Goal: Obtain resource: Download file/media

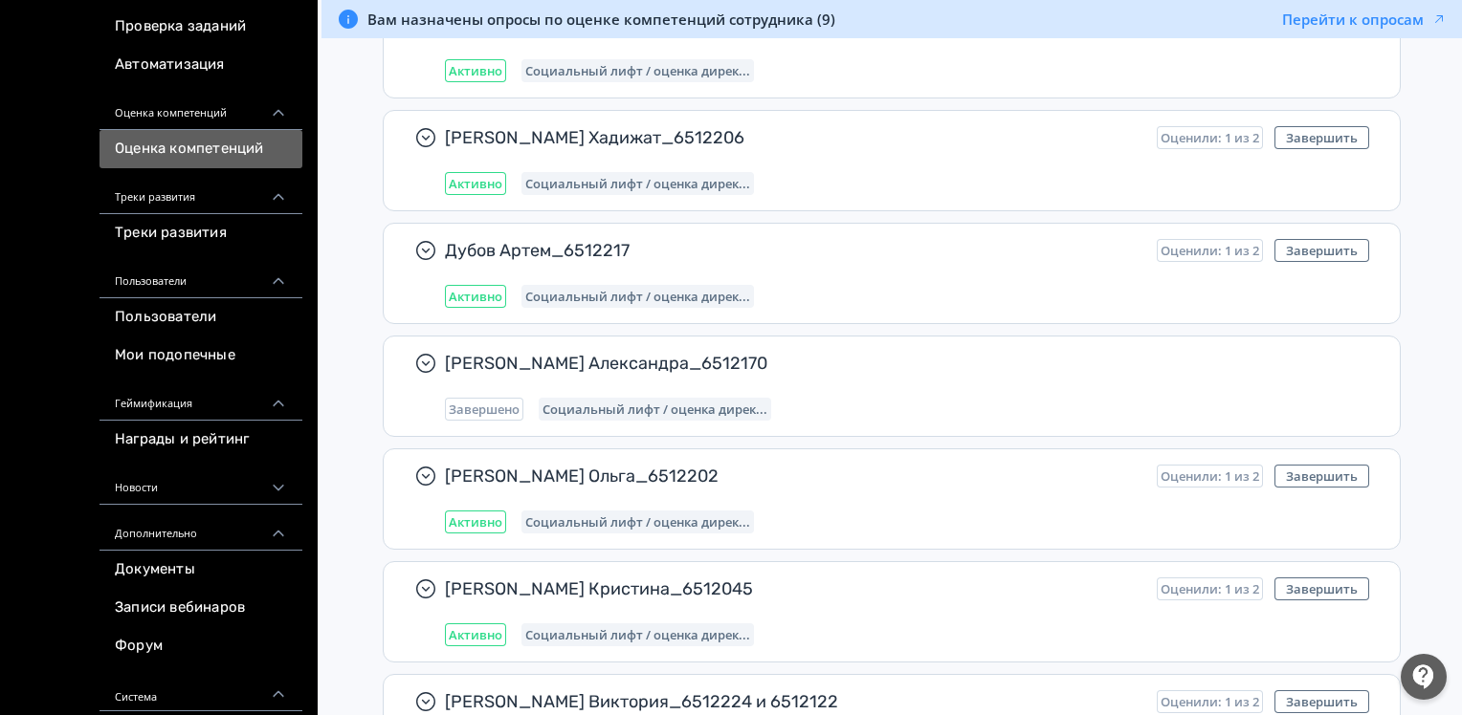
scroll to position [287, 0]
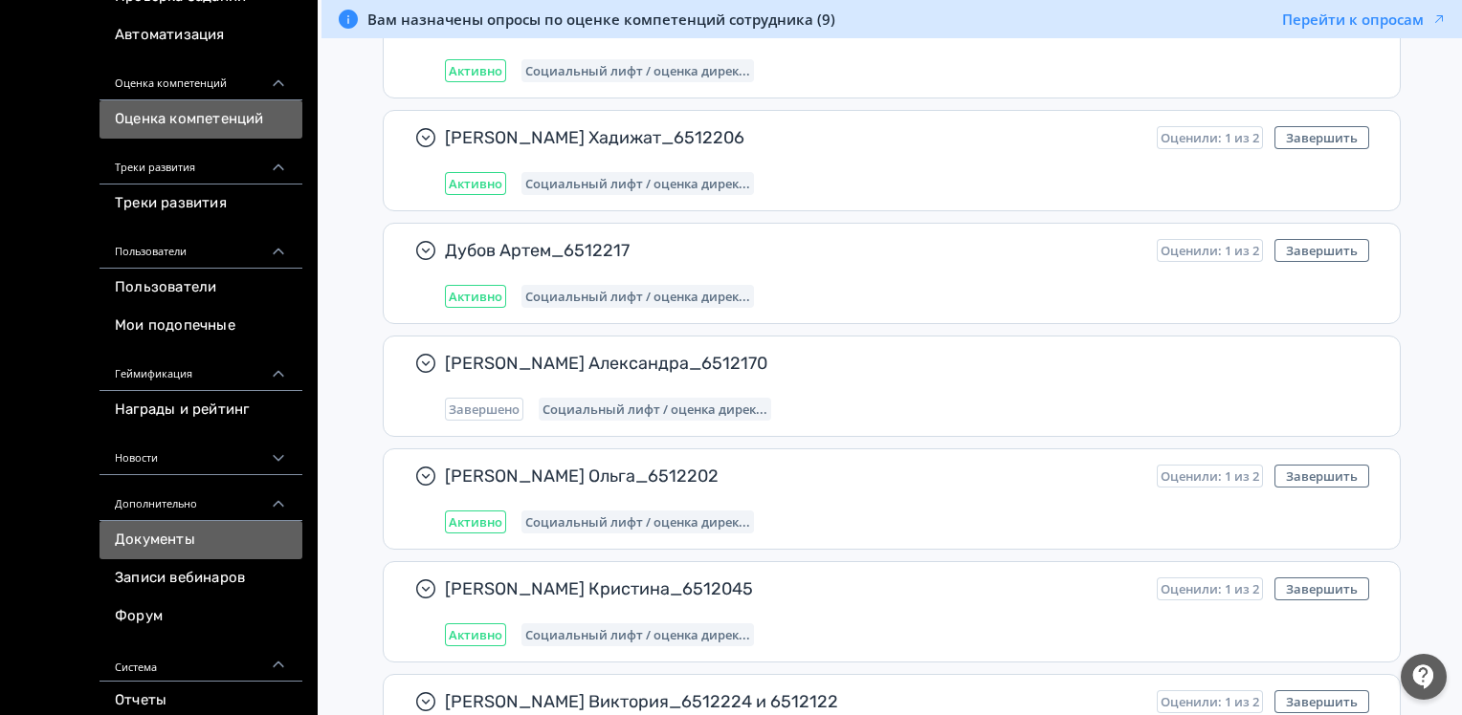
click at [168, 543] on link "Документы" at bounding box center [200, 540] width 203 height 38
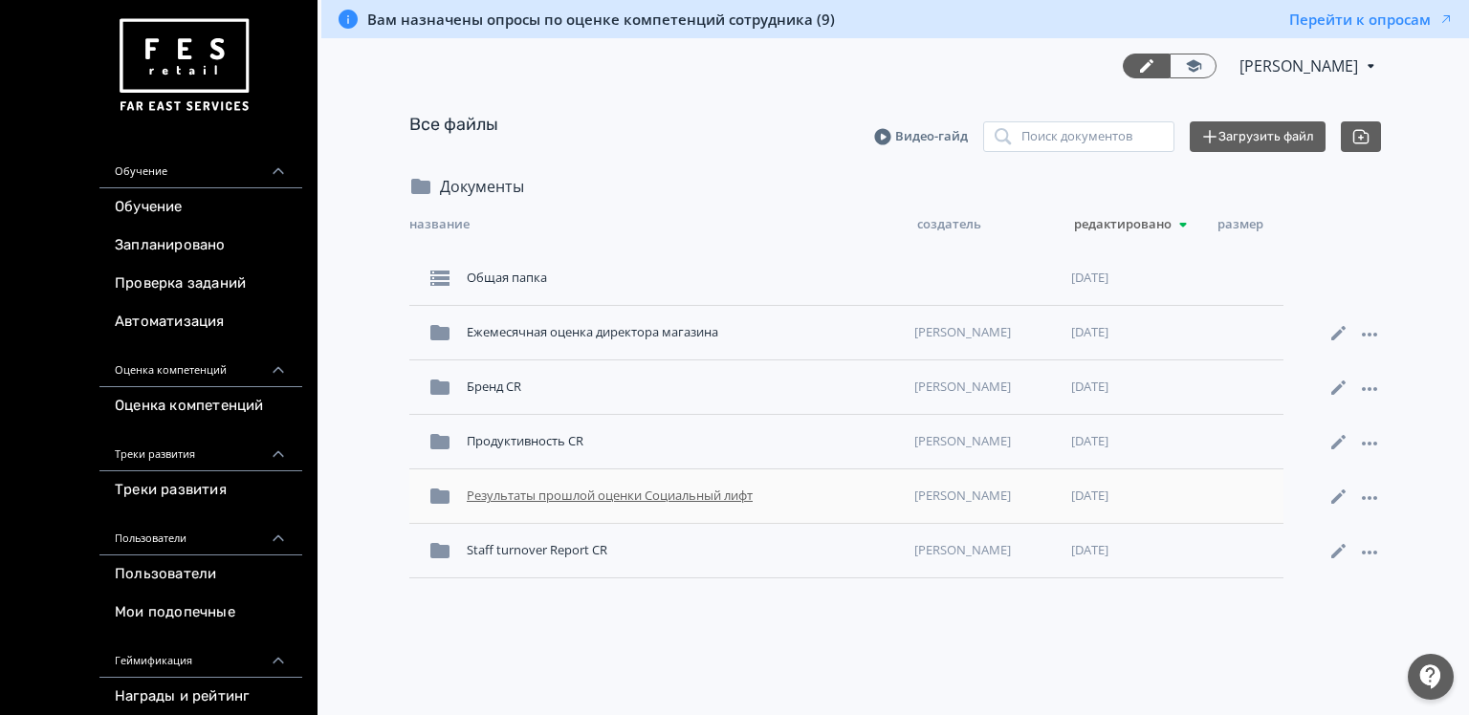
click at [520, 494] on div "Результаты прошлой оценки Социальный лифт" at bounding box center [683, 496] width 448 height 34
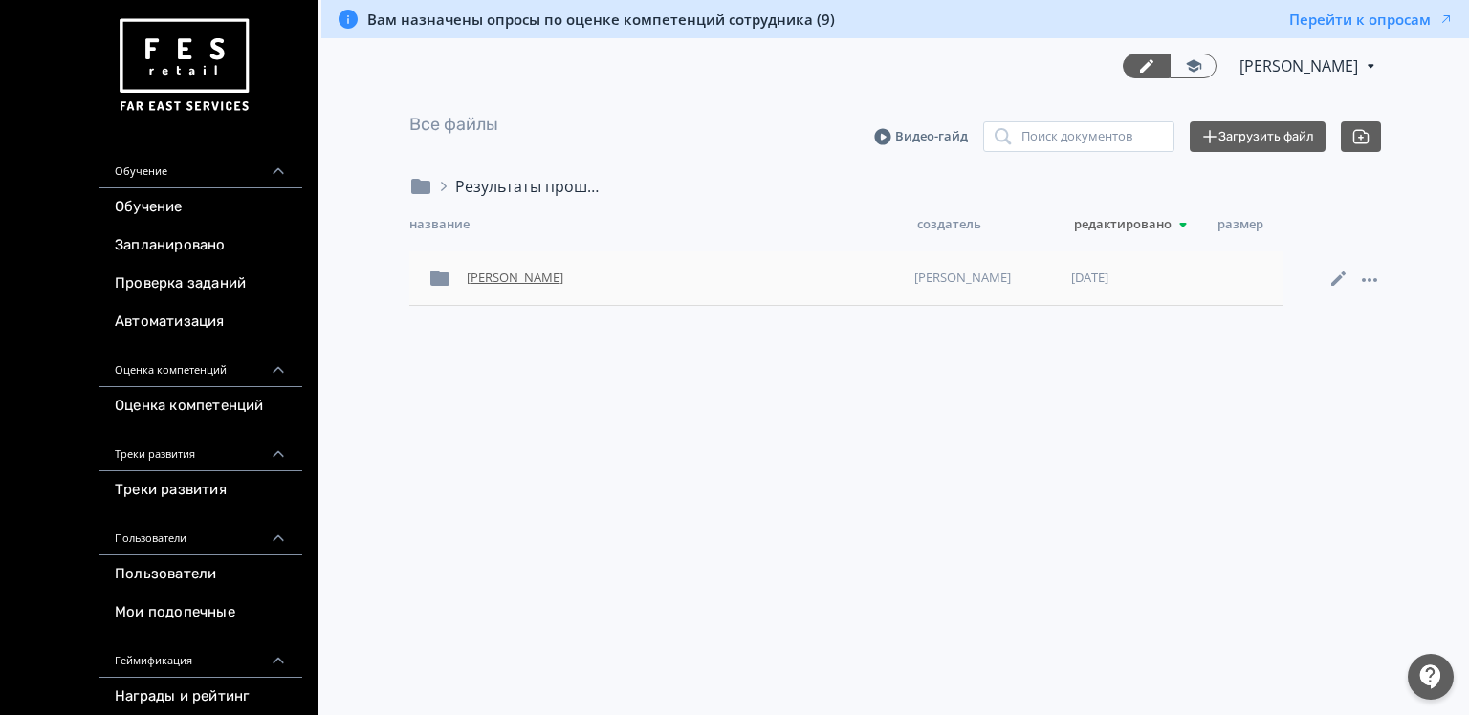
click at [524, 278] on div "[PERSON_NAME]" at bounding box center [683, 278] width 448 height 34
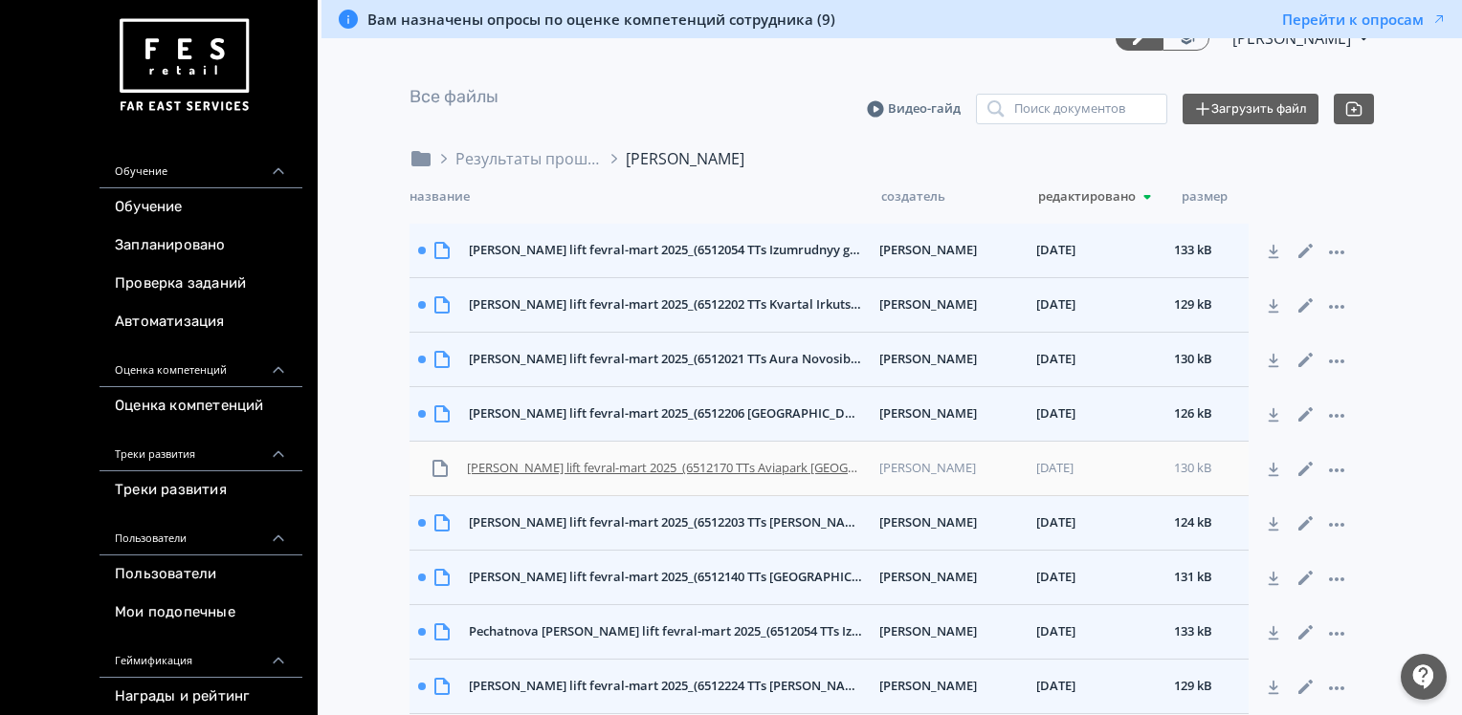
scroll to position [52, 0]
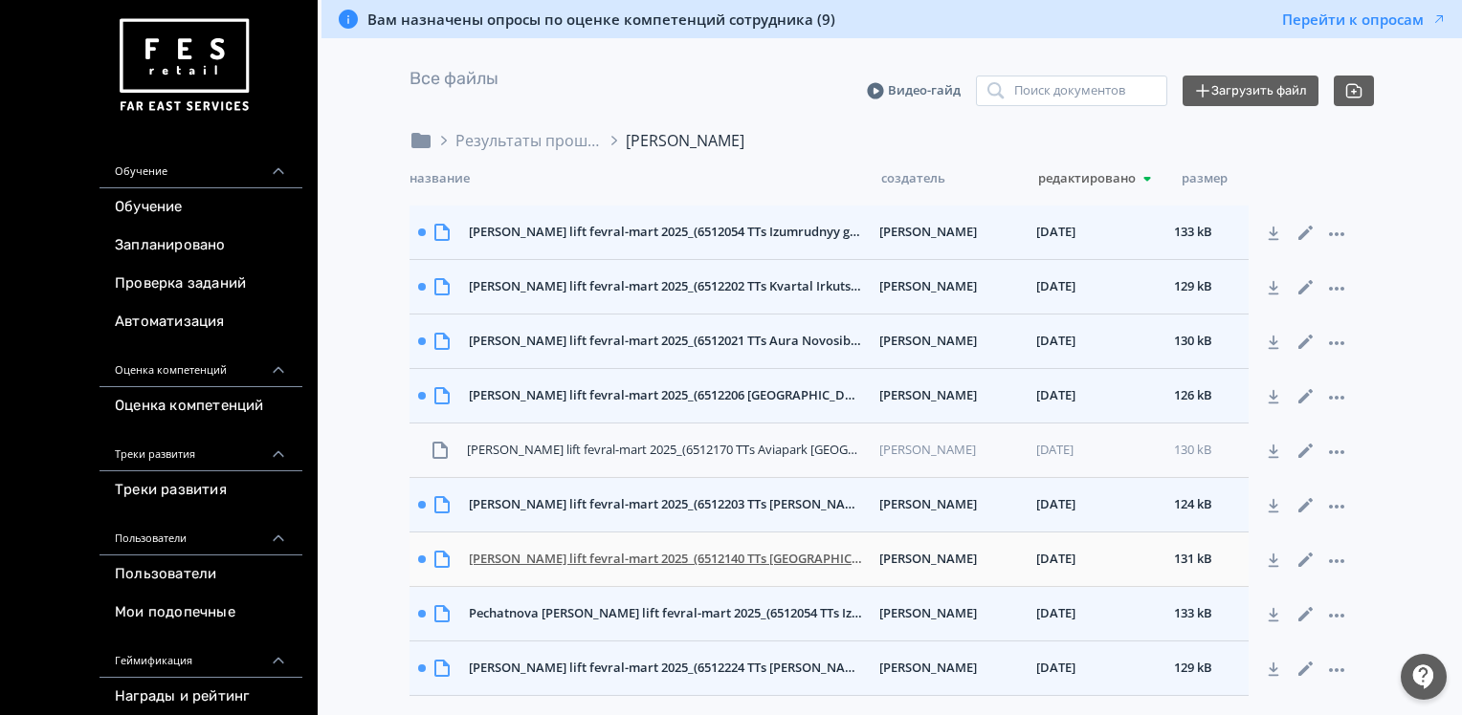
click at [536, 543] on div "[PERSON_NAME] lift fevral-mart 2025_(6512140 TTs [GEOGRAPHIC_DATA], Direktor ma…" at bounding box center [666, 559] width 410 height 34
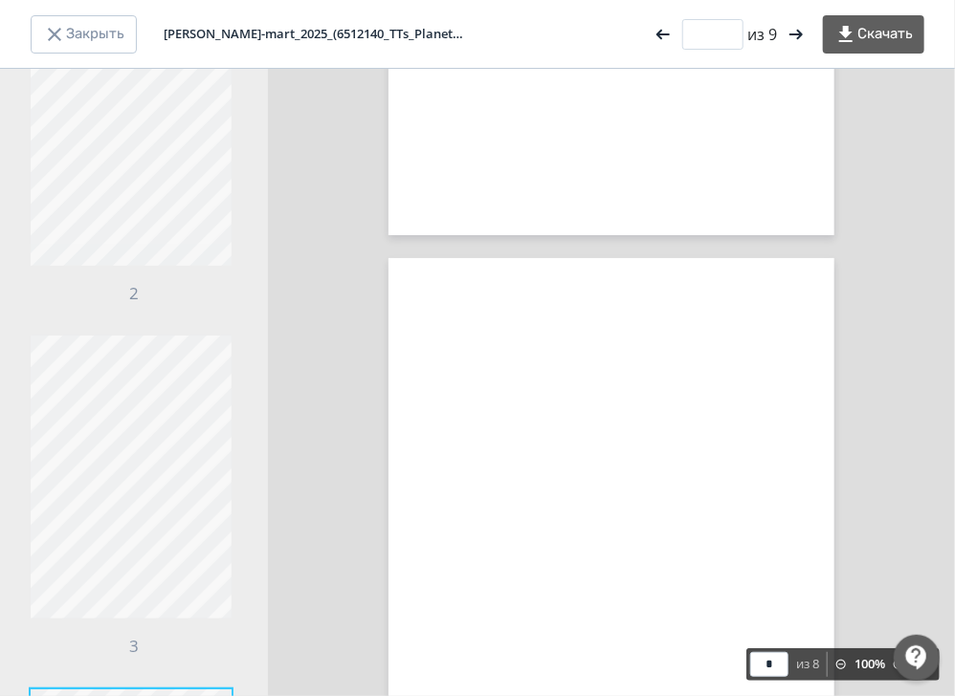
scroll to position [957, 0]
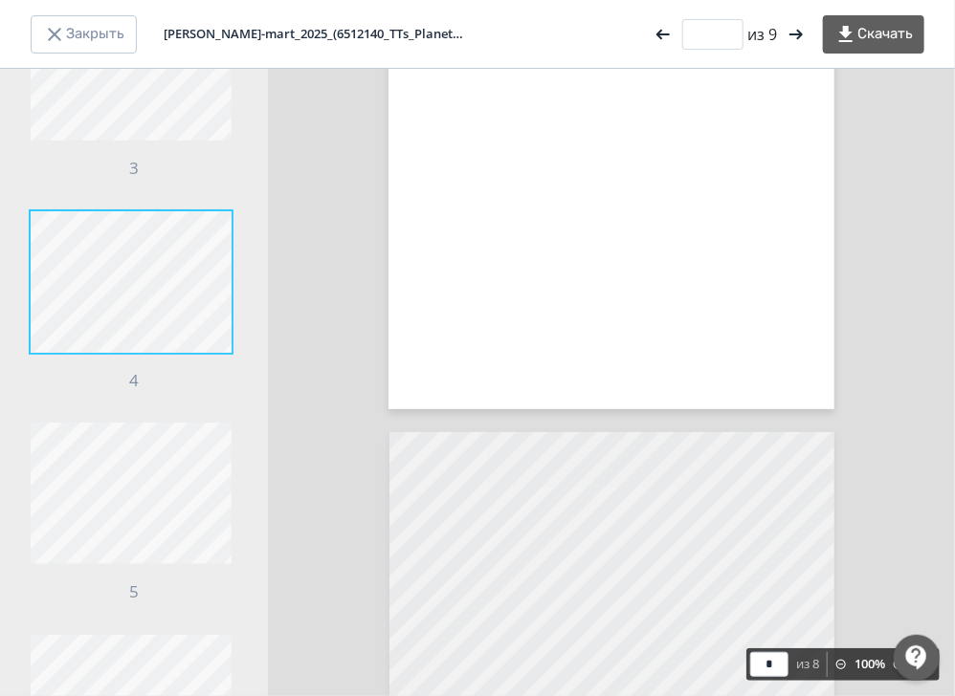
type input "*"
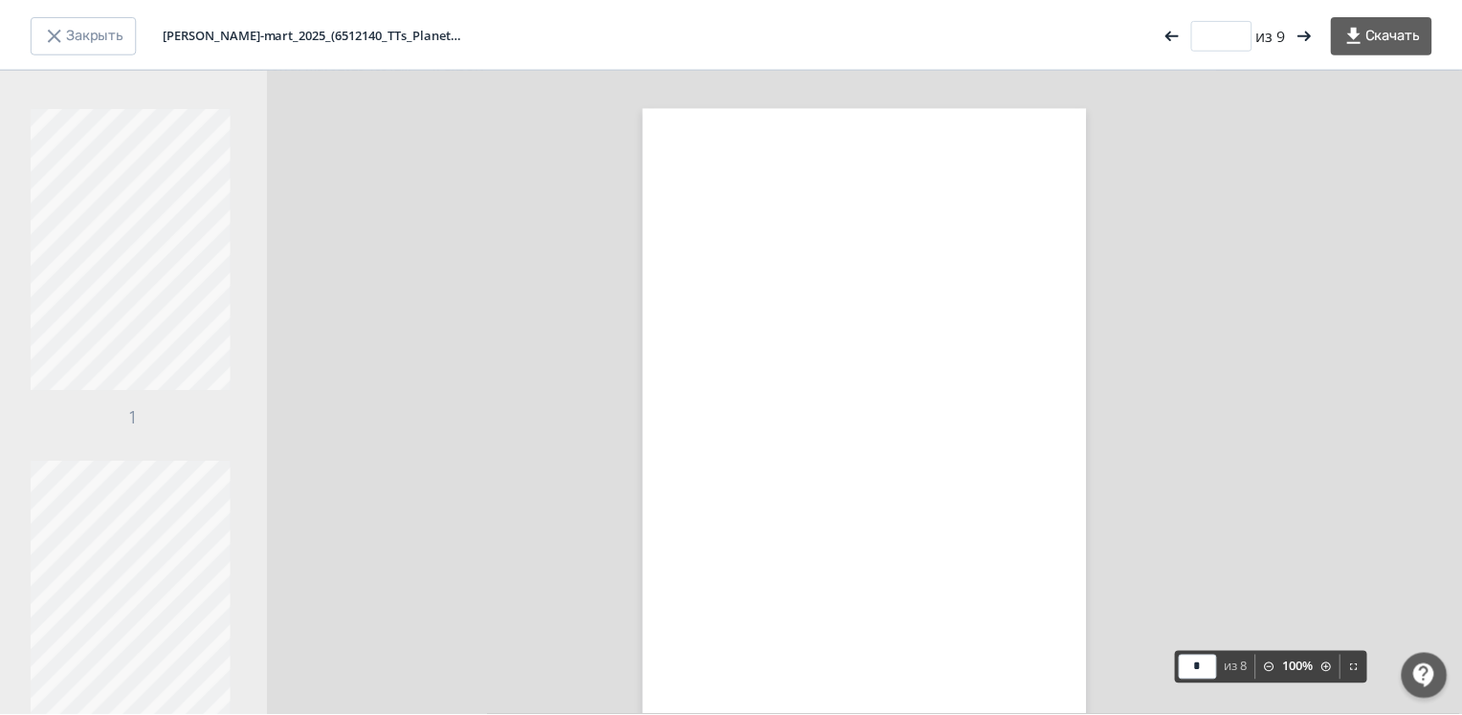
scroll to position [0, 0]
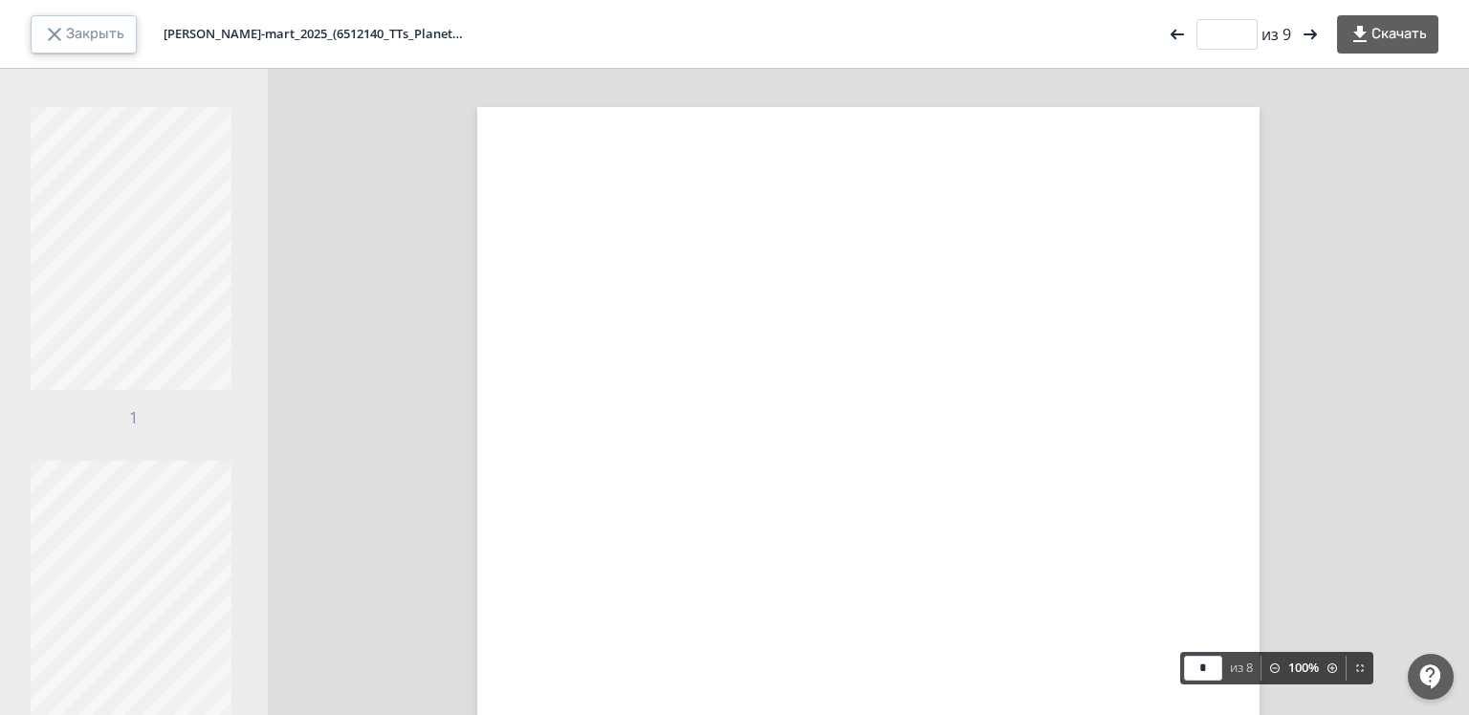
click at [112, 29] on button "Закрыть" at bounding box center [84, 34] width 106 height 38
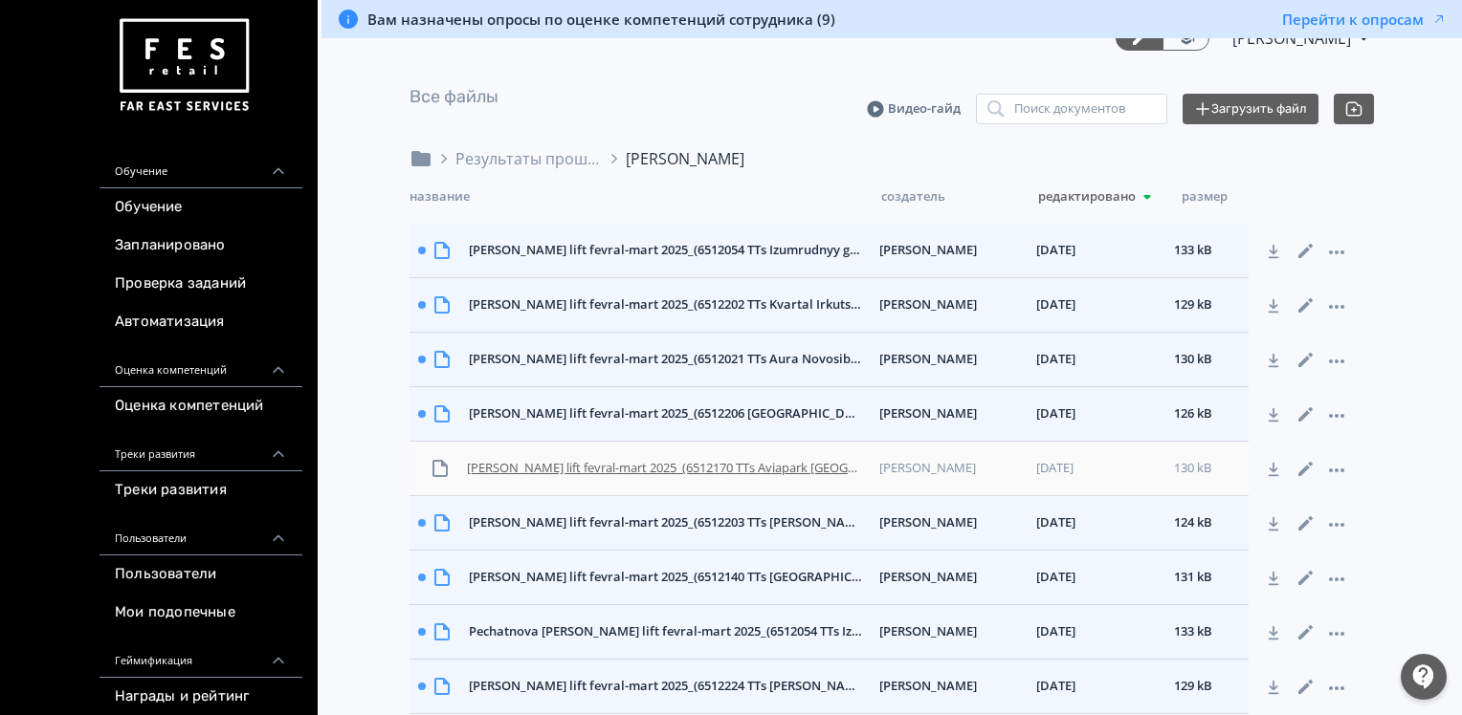
scroll to position [52, 0]
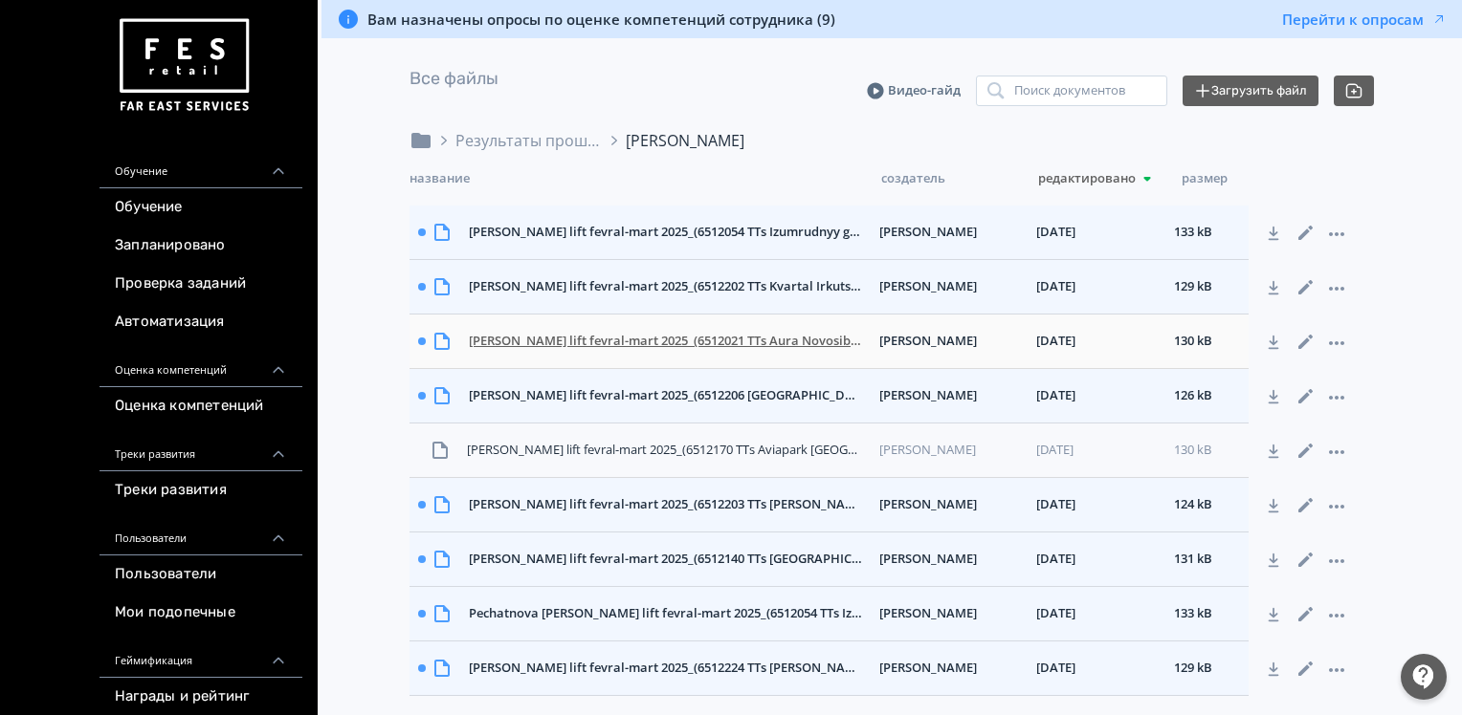
click at [554, 343] on div "[PERSON_NAME] lift fevral-mart 2025_(6512021 TTs Aura Novosibirsk CR, Direktor …" at bounding box center [666, 341] width 410 height 34
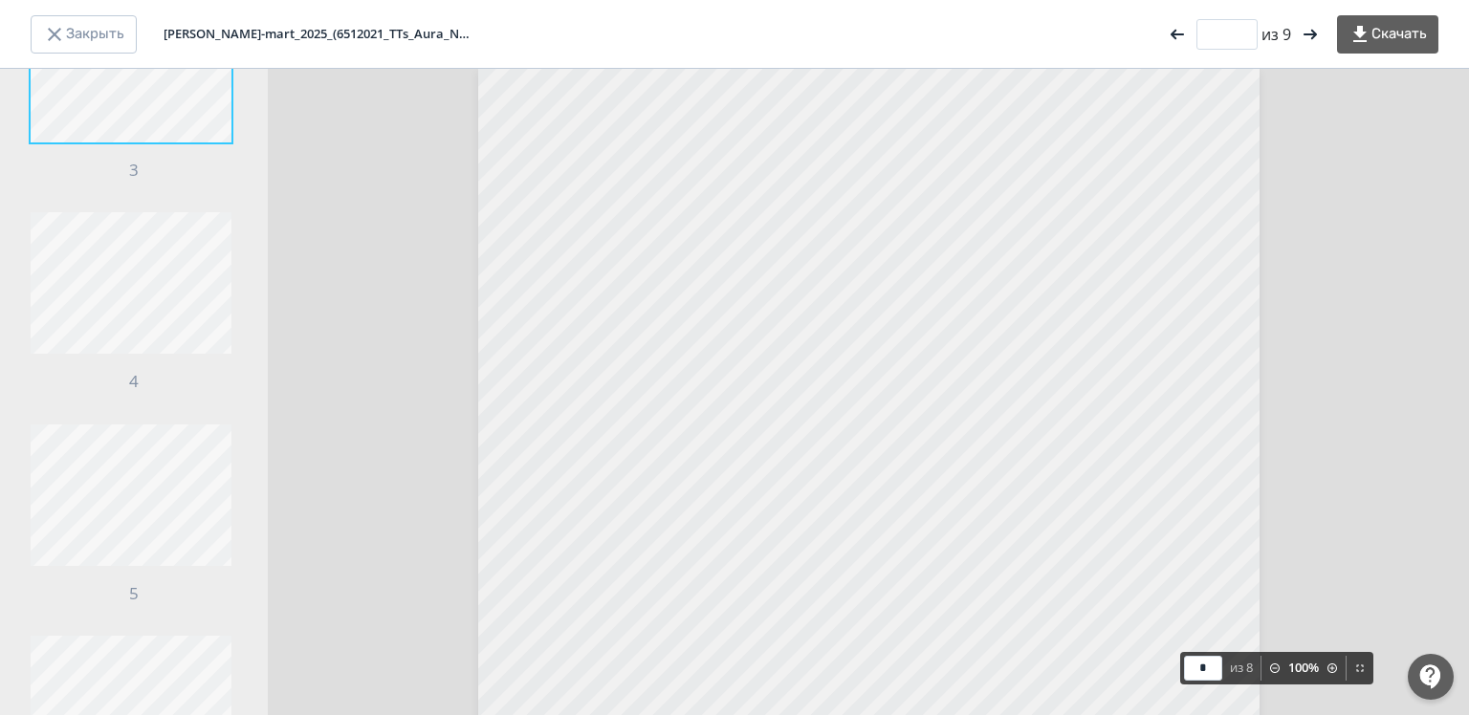
scroll to position [958, 0]
type input "*"
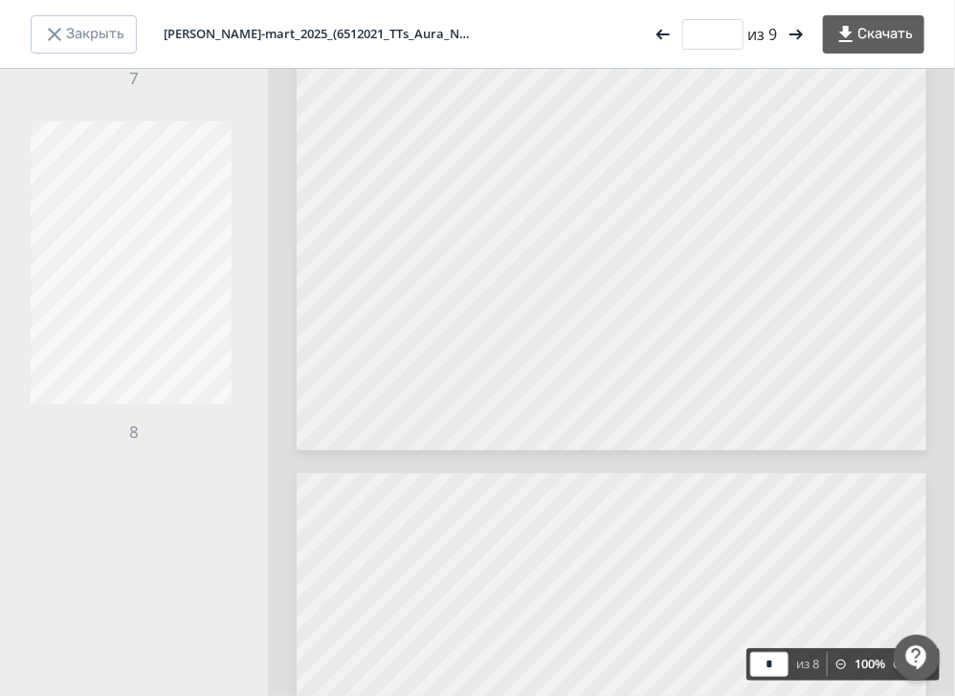
scroll to position [2068, 0]
